Goal: Task Accomplishment & Management: Complete application form

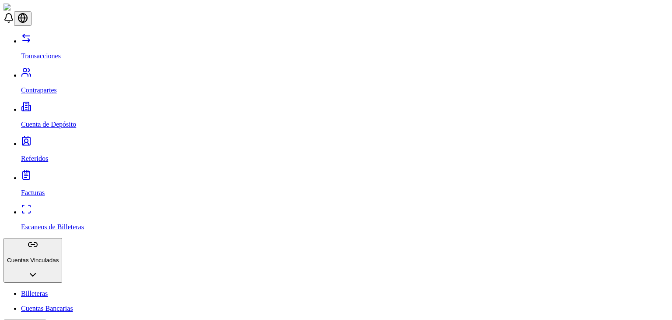
click at [65, 105] on link "Cuenta de Depósito" at bounding box center [345, 116] width 648 height 23
click at [50, 140] on link "Referidos" at bounding box center [345, 151] width 648 height 23
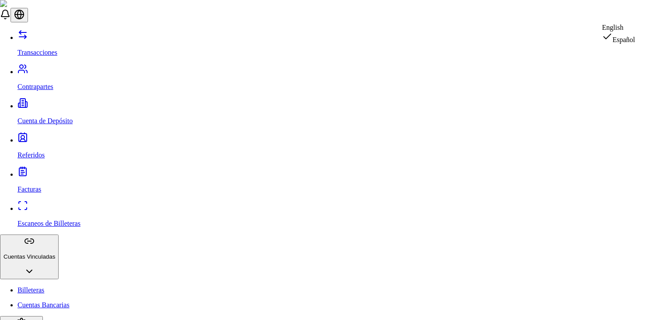
click at [636, 28] on div "English" at bounding box center [618, 28] width 33 height 8
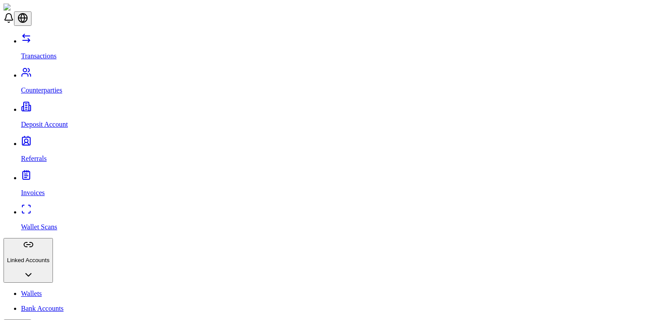
click at [53, 52] on p "Transactions" at bounding box center [345, 56] width 648 height 8
click at [26, 289] on p "Wallets" at bounding box center [345, 293] width 648 height 8
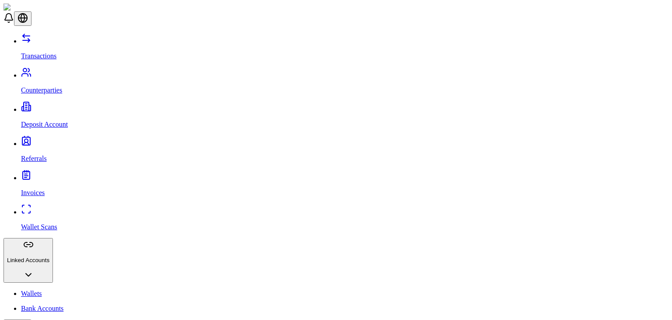
drag, startPoint x: 67, startPoint y: 169, endPoint x: 62, endPoint y: 174, distance: 6.5
click at [62, 304] on ul "Bank Accounts" at bounding box center [336, 308] width 665 height 8
click at [62, 304] on p "Bank Accounts" at bounding box center [345, 308] width 648 height 8
click at [62, 289] on link "Wallets" at bounding box center [345, 293] width 648 height 8
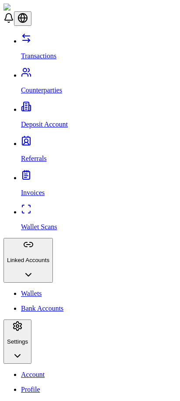
click at [56, 37] on link "Transactions" at bounding box center [99, 48] width 156 height 23
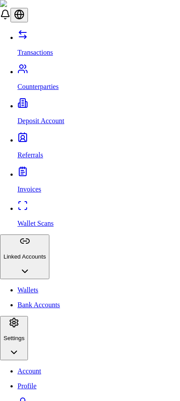
scroll to position [31, 0]
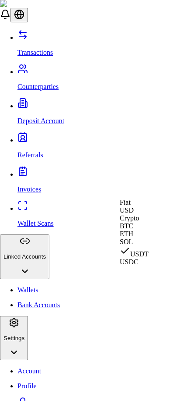
click at [134, 214] on span "USD" at bounding box center [127, 209] width 14 height 7
select select "***"
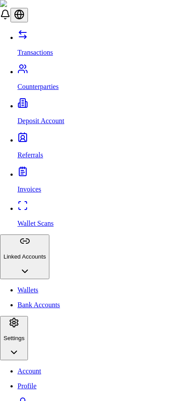
select select "****"
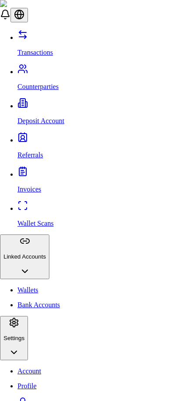
type input "***"
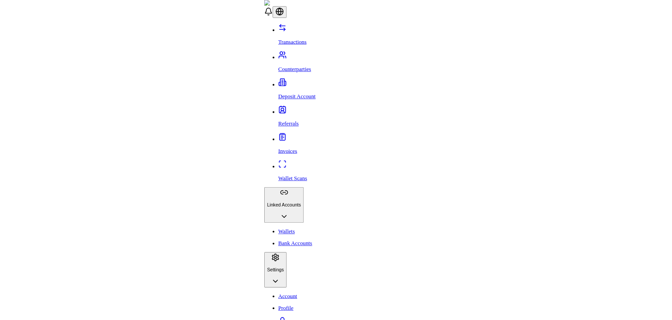
scroll to position [0, 0]
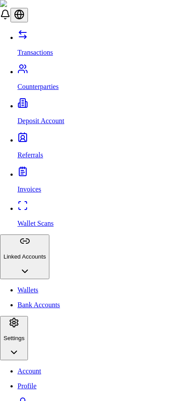
type input "**********"
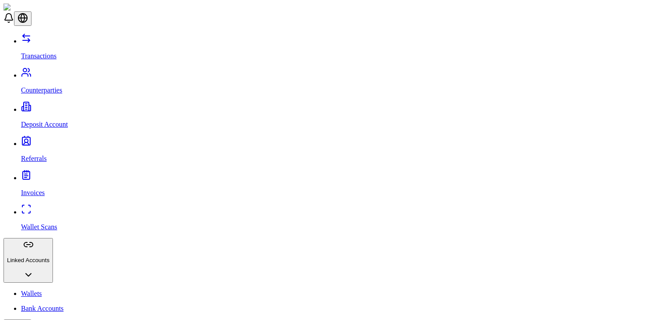
click at [55, 63] on div "Transactions Counterparties Deposit Account Referrals Invoices Wallet Scans Lin…" at bounding box center [336, 230] width 665 height 394
click at [55, 71] on link "Counterparties" at bounding box center [345, 82] width 648 height 23
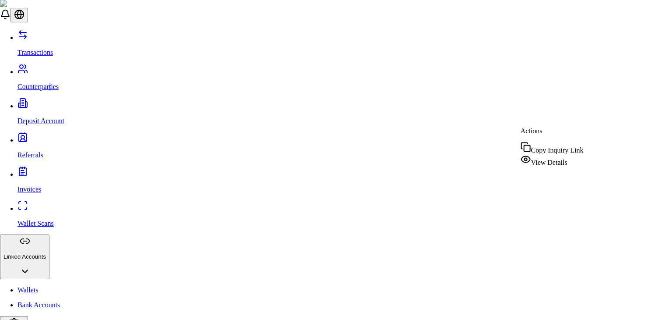
click at [547, 160] on span "View Details" at bounding box center [549, 161] width 36 height 7
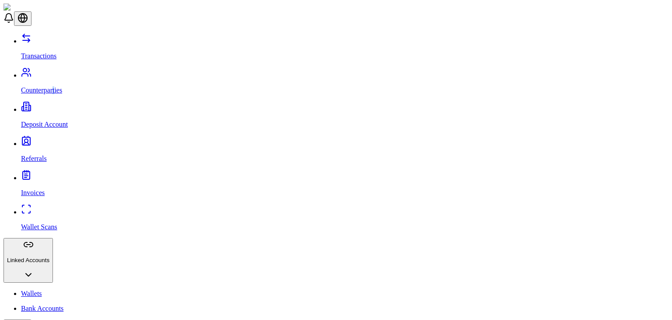
scroll to position [33, 0]
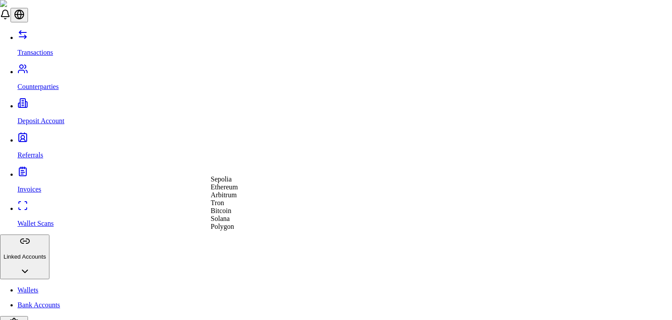
select select "*******"
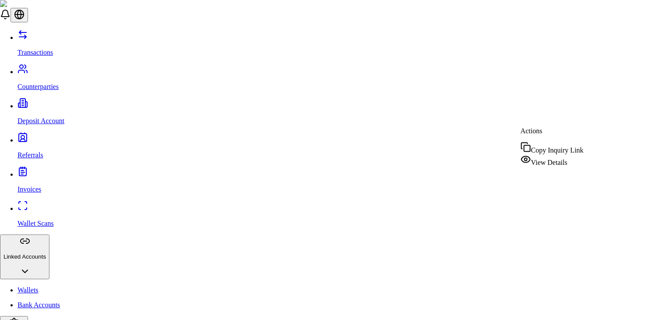
click at [541, 158] on span "View Details" at bounding box center [549, 161] width 36 height 7
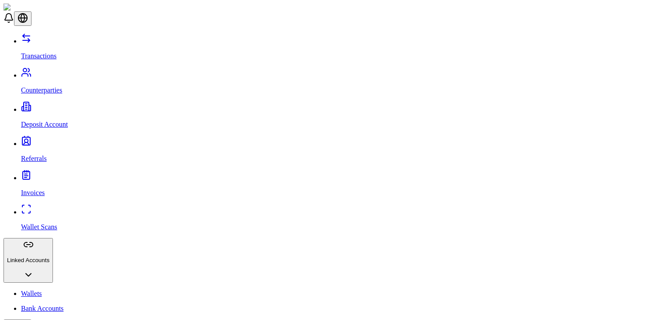
scroll to position [33, 0]
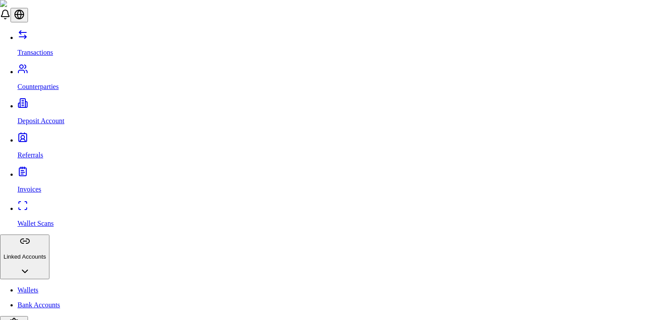
drag, startPoint x: 398, startPoint y: 209, endPoint x: 397, endPoint y: 203, distance: 6.2
type input "**********"
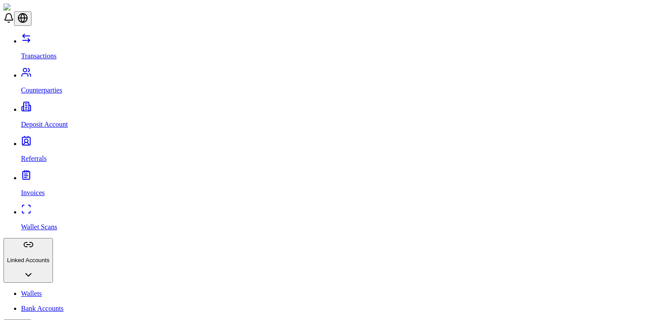
scroll to position [0, 0]
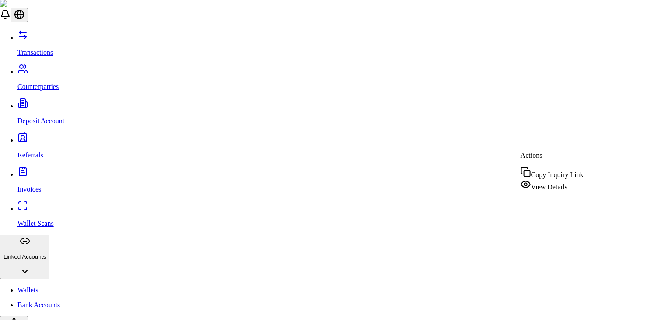
click at [540, 184] on span "View Details" at bounding box center [549, 186] width 36 height 7
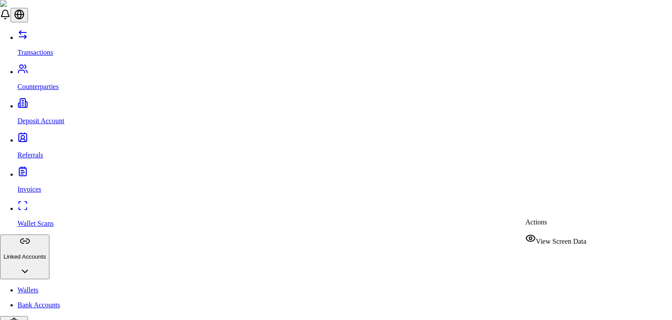
click at [540, 238] on div "View Screen Data" at bounding box center [556, 239] width 61 height 12
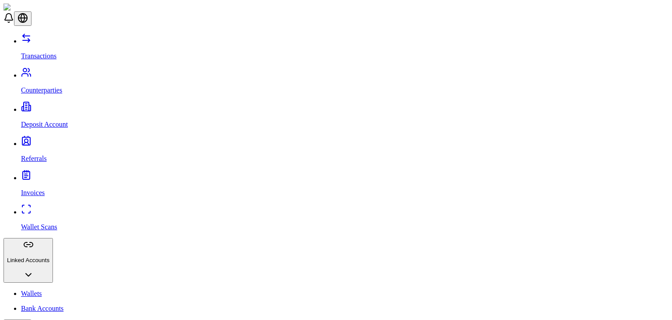
scroll to position [214, 0]
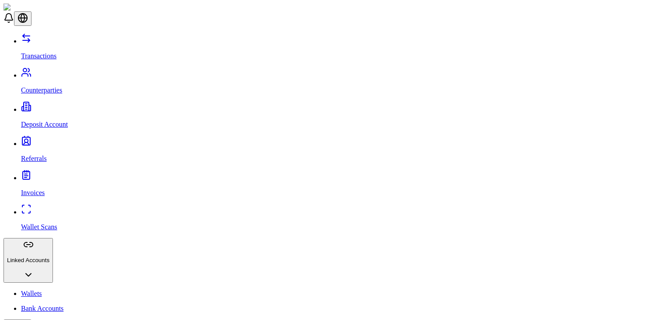
scroll to position [84, 0]
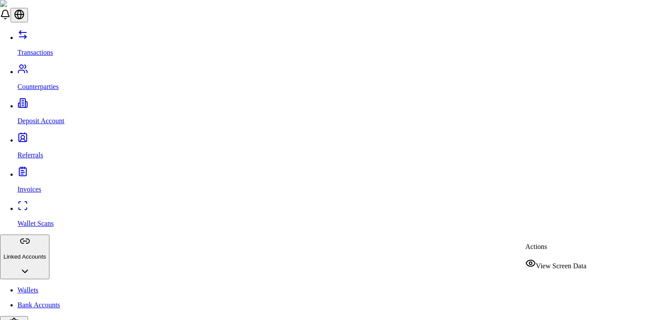
click at [561, 262] on span "View Screen Data" at bounding box center [561, 265] width 50 height 7
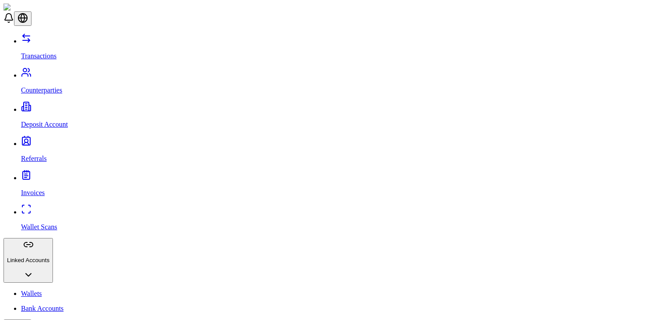
scroll to position [125, 0]
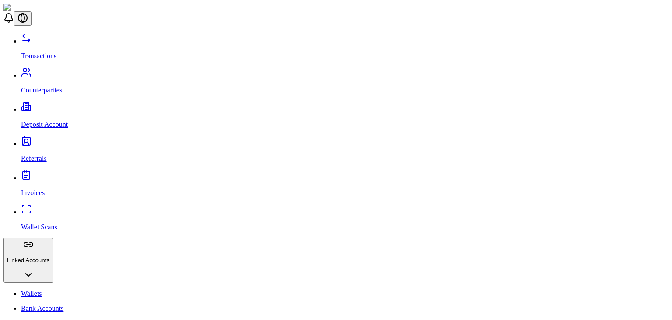
click at [70, 105] on link "Deposit Account" at bounding box center [345, 116] width 648 height 23
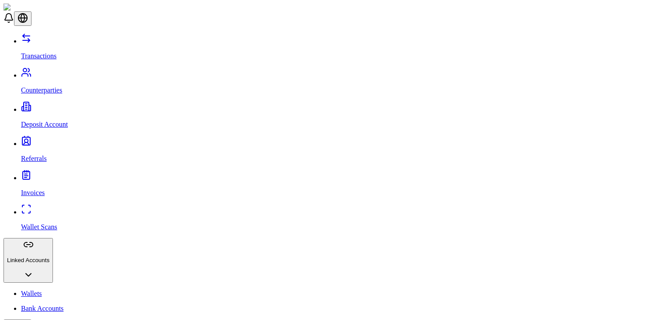
click at [48, 140] on link "Referrals" at bounding box center [345, 151] width 648 height 23
click at [58, 71] on link "Counterparties" at bounding box center [345, 82] width 648 height 23
click at [54, 120] on p "Deposit Account" at bounding box center [345, 124] width 648 height 8
click at [36, 189] on p "Invoices" at bounding box center [345, 193] width 648 height 8
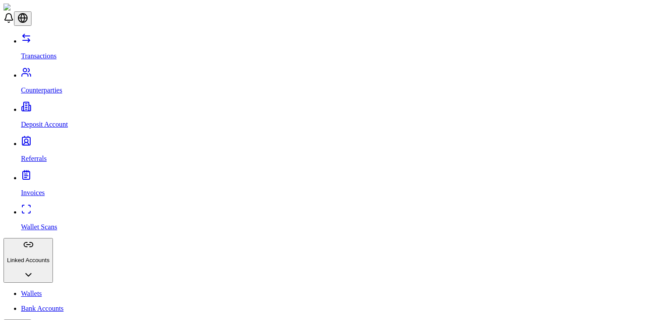
click at [43, 155] on p "Referrals" at bounding box center [345, 159] width 648 height 8
click at [44, 189] on p "Invoices" at bounding box center [345, 193] width 648 height 8
click at [58, 140] on link "Referrals" at bounding box center [345, 151] width 648 height 23
click at [61, 174] on link "Invoices" at bounding box center [345, 185] width 648 height 23
click at [60, 289] on link "Wallets" at bounding box center [345, 293] width 648 height 8
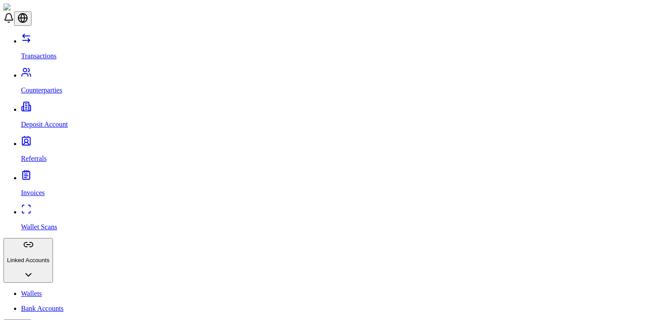
click at [50, 304] on p "Bank Accounts" at bounding box center [345, 308] width 648 height 8
click at [59, 140] on link "Referrals" at bounding box center [345, 151] width 648 height 23
click at [59, 86] on p "Counterparties" at bounding box center [345, 90] width 648 height 8
click at [63, 45] on link "Transactions" at bounding box center [345, 48] width 648 height 23
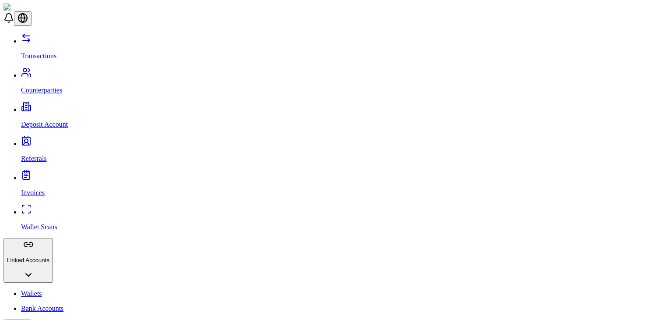
click at [65, 86] on p "Counterparties" at bounding box center [345, 90] width 648 height 8
click at [60, 120] on p "Deposit Account" at bounding box center [345, 124] width 648 height 8
click at [53, 140] on link "Referrals" at bounding box center [345, 151] width 648 height 23
click at [53, 174] on link "Invoices" at bounding box center [345, 185] width 648 height 23
click at [54, 223] on p "Wallet Scans" at bounding box center [345, 227] width 648 height 8
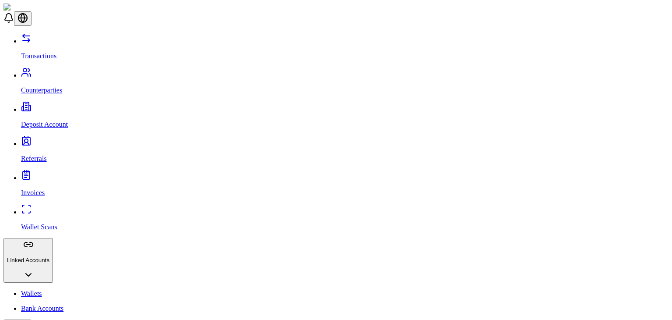
click at [53, 52] on p "Transactions" at bounding box center [345, 56] width 648 height 8
click at [49, 86] on p "Counterparties" at bounding box center [345, 90] width 648 height 8
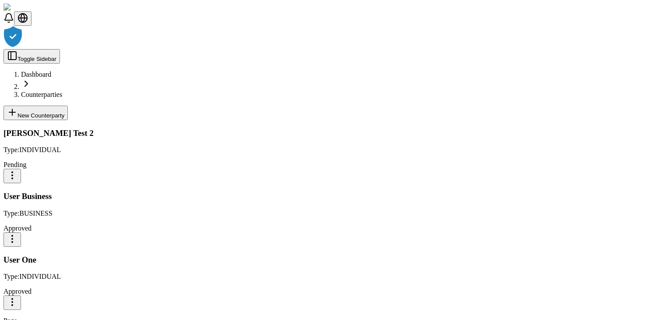
click at [471, 49] on div at bounding box center [336, 37] width 665 height 23
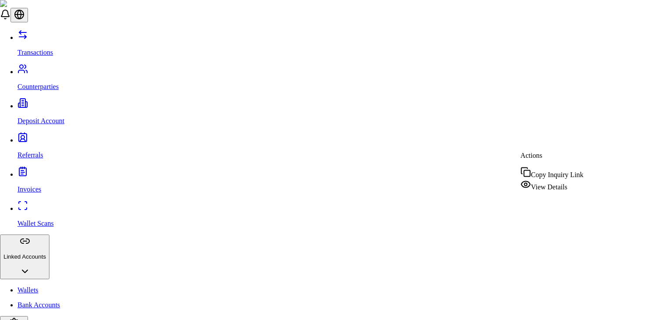
click at [550, 186] on span "View Details" at bounding box center [549, 186] width 36 height 7
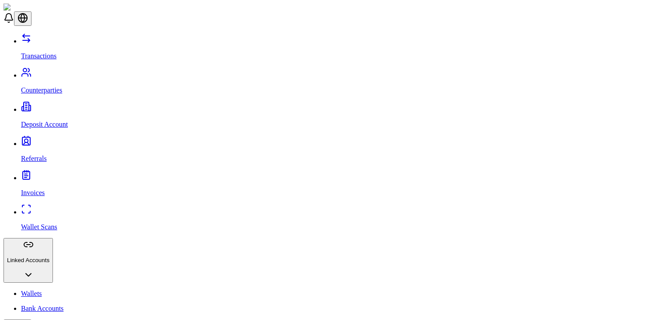
scroll to position [84, 0]
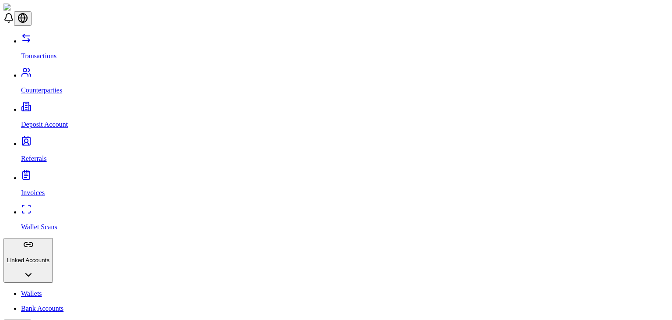
click at [21, 174] on link "Invoices" at bounding box center [345, 185] width 648 height 23
click at [48, 223] on p "Wallet Scans" at bounding box center [345, 227] width 648 height 8
click at [45, 155] on p "Referrals" at bounding box center [345, 159] width 648 height 8
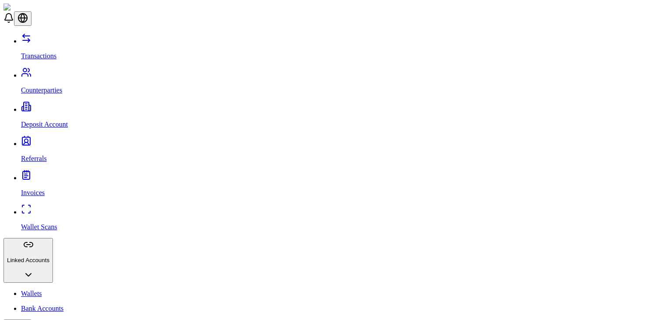
click at [52, 71] on link "Counterparties" at bounding box center [345, 82] width 648 height 23
click at [50, 52] on p "Transactions" at bounding box center [345, 56] width 648 height 8
click at [51, 304] on p "Bank Accounts" at bounding box center [345, 308] width 648 height 8
click at [41, 174] on link "Invoices" at bounding box center [345, 185] width 648 height 23
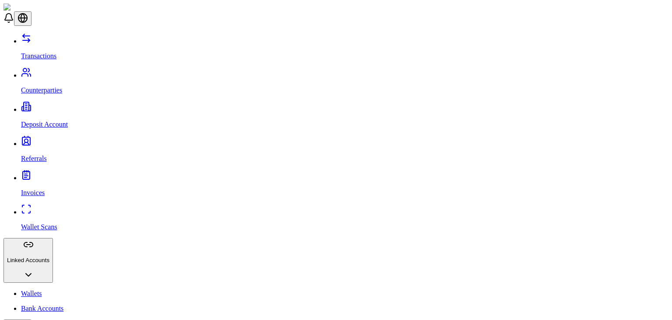
click at [40, 155] on p "Referrals" at bounding box center [345, 159] width 648 height 8
drag, startPoint x: 53, startPoint y: 67, endPoint x: 50, endPoint y: 62, distance: 5.3
click at [50, 62] on div "Transactions Counterparties Deposit Account Referrals Invoices Wallet Scans Lin…" at bounding box center [336, 230] width 665 height 394
click at [50, 86] on p "Counterparties" at bounding box center [345, 90] width 648 height 8
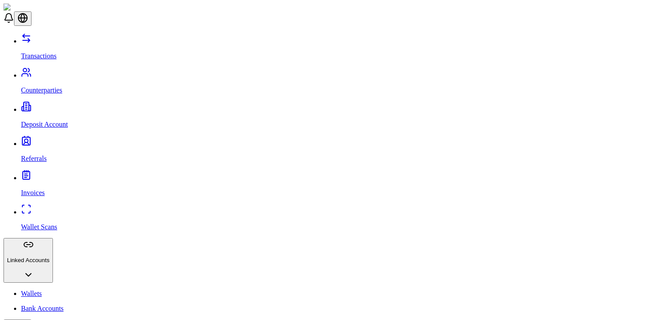
click at [35, 289] on link "Wallets" at bounding box center [345, 293] width 648 height 8
click at [67, 105] on link "Deposit Account" at bounding box center [345, 116] width 648 height 23
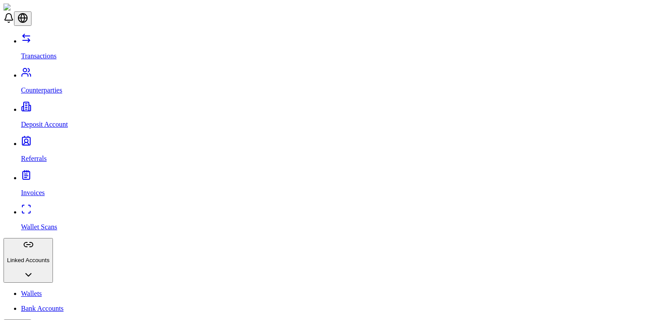
click at [60, 42] on link "Transactions" at bounding box center [345, 48] width 648 height 23
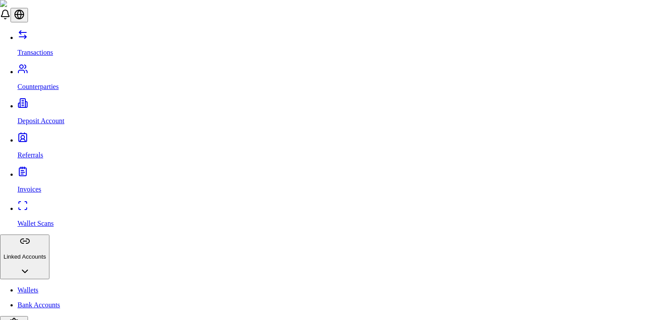
type input "**"
type input "*****"
type input "**"
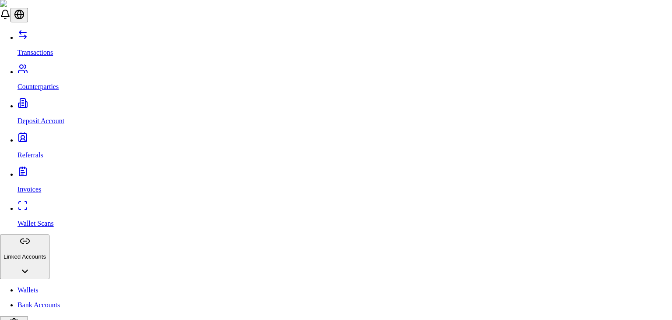
type input "**********"
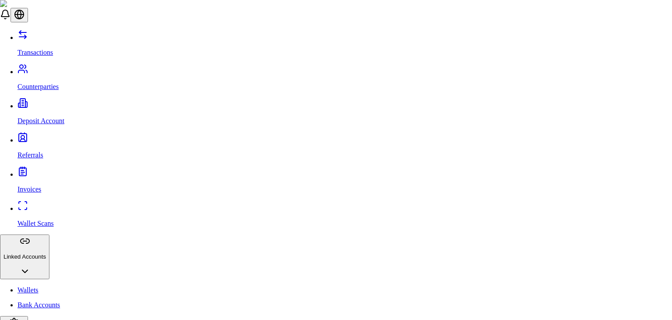
scroll to position [0, 0]
click at [611, 177] on p "View Details" at bounding box center [592, 181] width 36 height 8
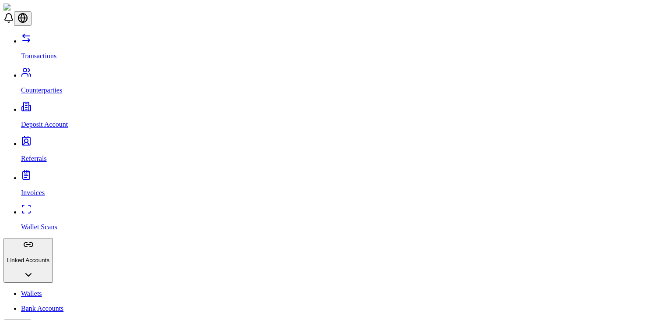
click at [52, 120] on p "Deposit Account" at bounding box center [345, 124] width 648 height 8
click at [67, 140] on link "Referrals" at bounding box center [345, 151] width 648 height 23
click at [52, 86] on p "Counterparties" at bounding box center [345, 90] width 648 height 8
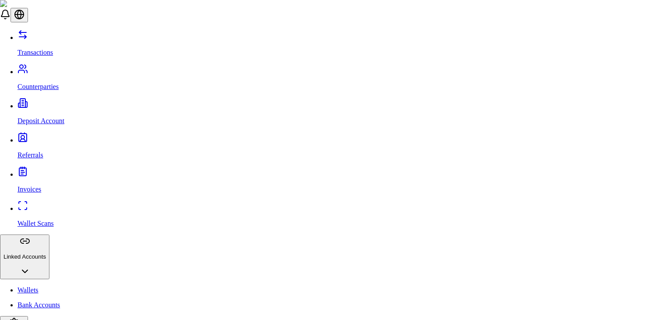
select select "********"
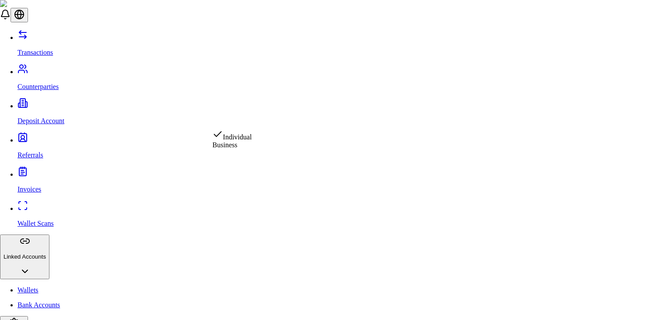
select select "********"
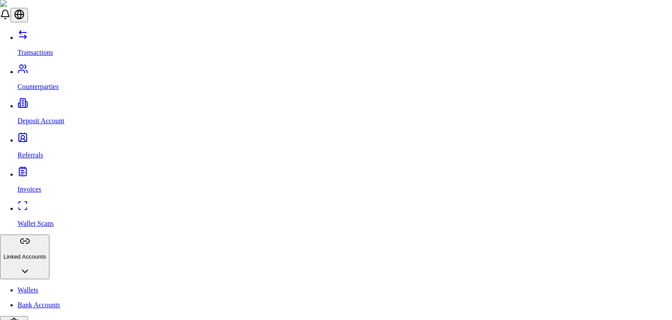
type input "****"
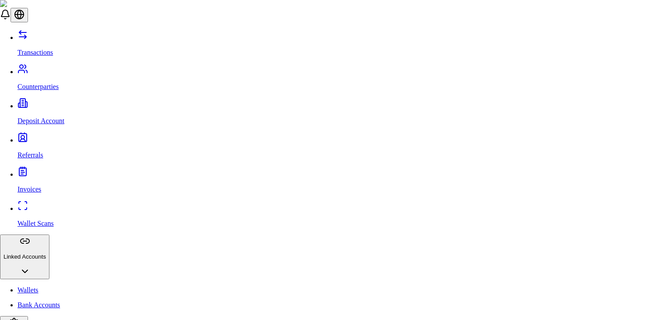
type input "****"
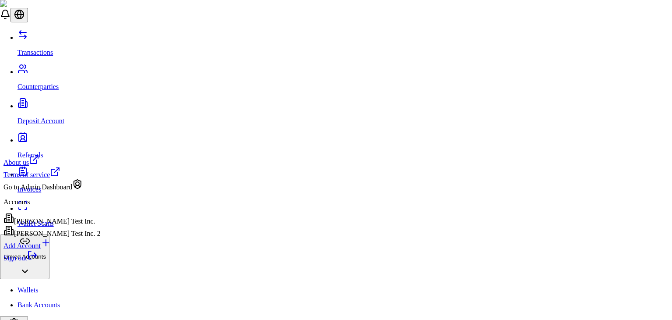
click at [38, 261] on link "Sign out" at bounding box center [21, 257] width 34 height 7
